Goal: Information Seeking & Learning: Learn about a topic

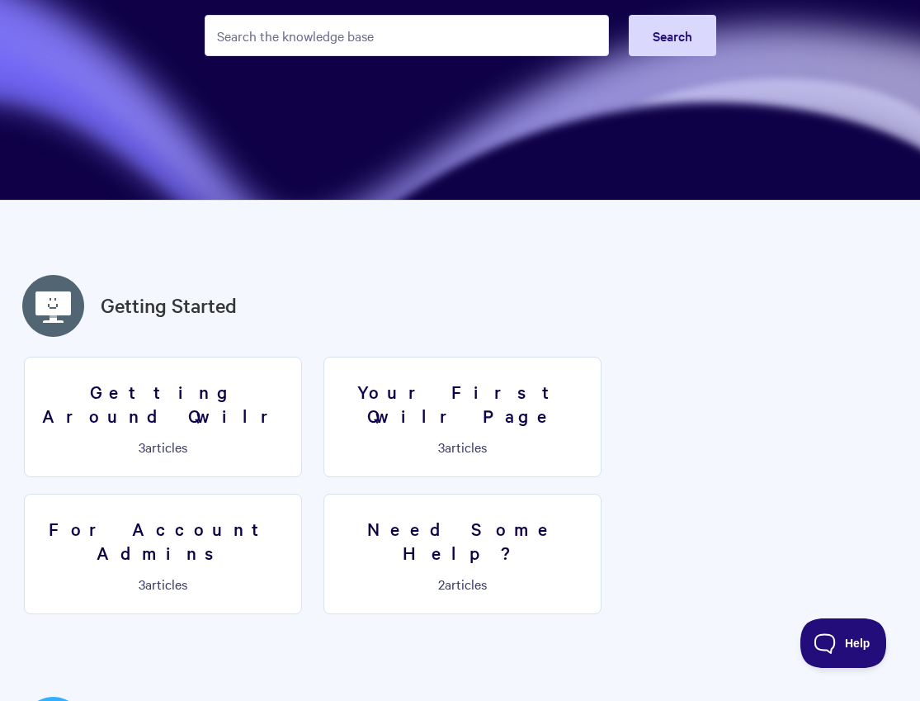
scroll to position [201, 0]
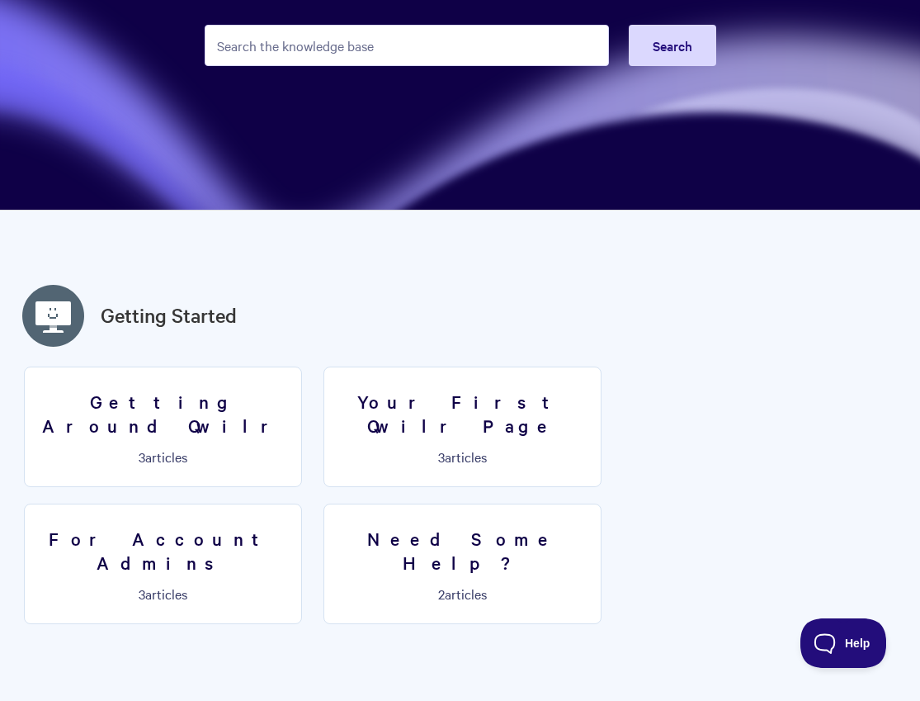
click at [504, 55] on input "Search the knowledge base" at bounding box center [407, 45] width 404 height 41
type input "y"
type input "hubspot"
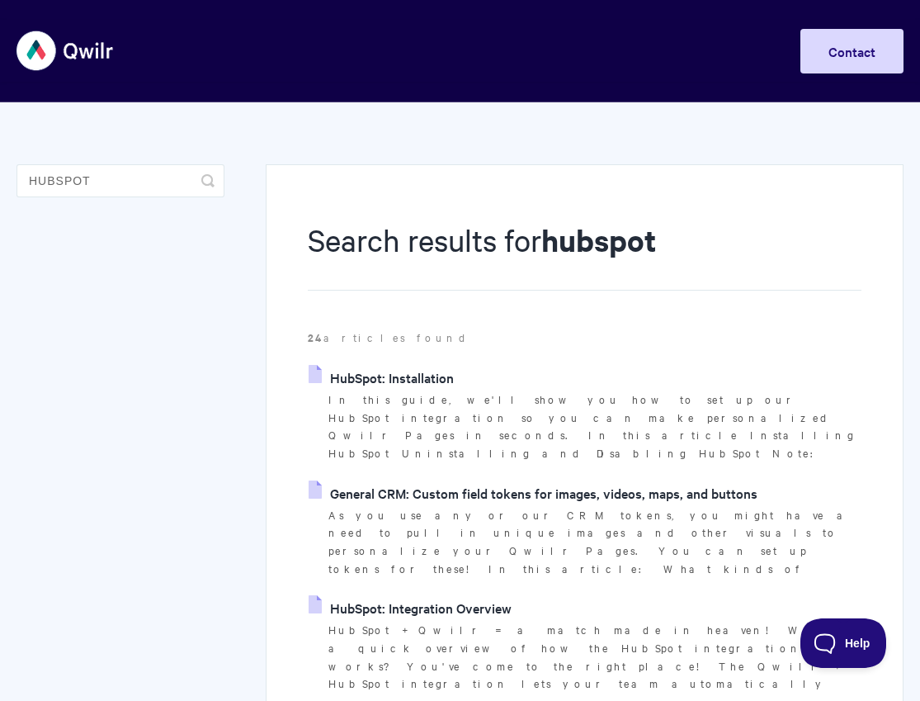
click at [396, 378] on link "HubSpot: Installation" at bounding box center [381, 377] width 145 height 25
click at [485, 595] on link "HubSpot: Integration Overview" at bounding box center [410, 607] width 203 height 25
